Goal: Transaction & Acquisition: Subscribe to service/newsletter

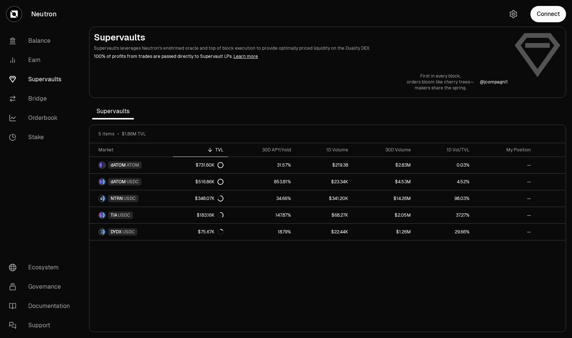
click at [38, 58] on link "Earn" at bounding box center [41, 59] width 77 height 19
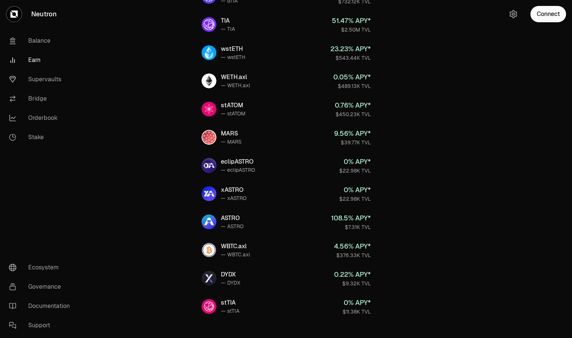
scroll to position [248, 0]
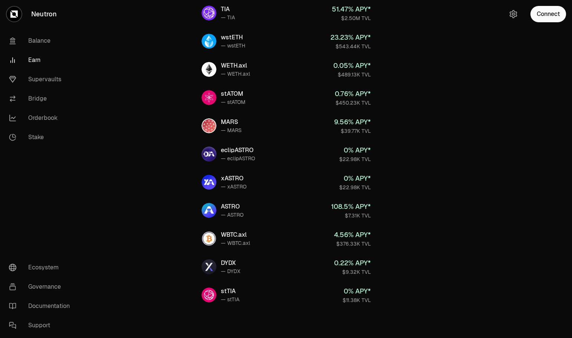
click at [224, 236] on div "WBTC.axl" at bounding box center [235, 234] width 29 height 9
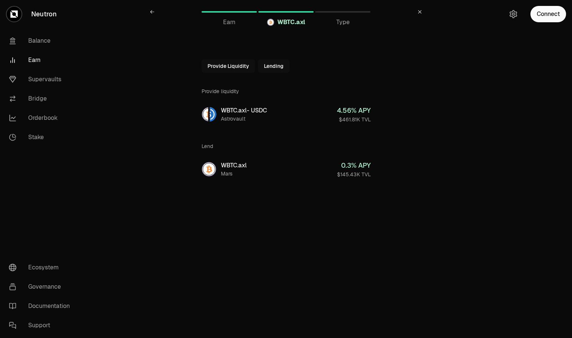
click at [232, 111] on div "WBTC.axl - USDC" at bounding box center [244, 110] width 46 height 9
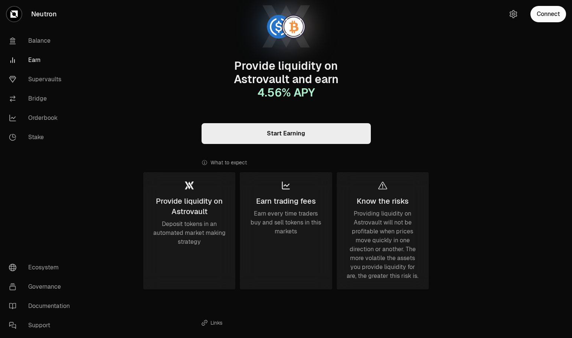
scroll to position [48, 0]
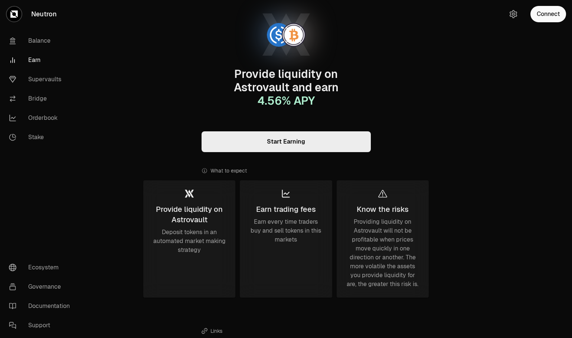
click at [248, 138] on link "Start Earning" at bounding box center [285, 141] width 169 height 21
